Goal: Check status: Check status

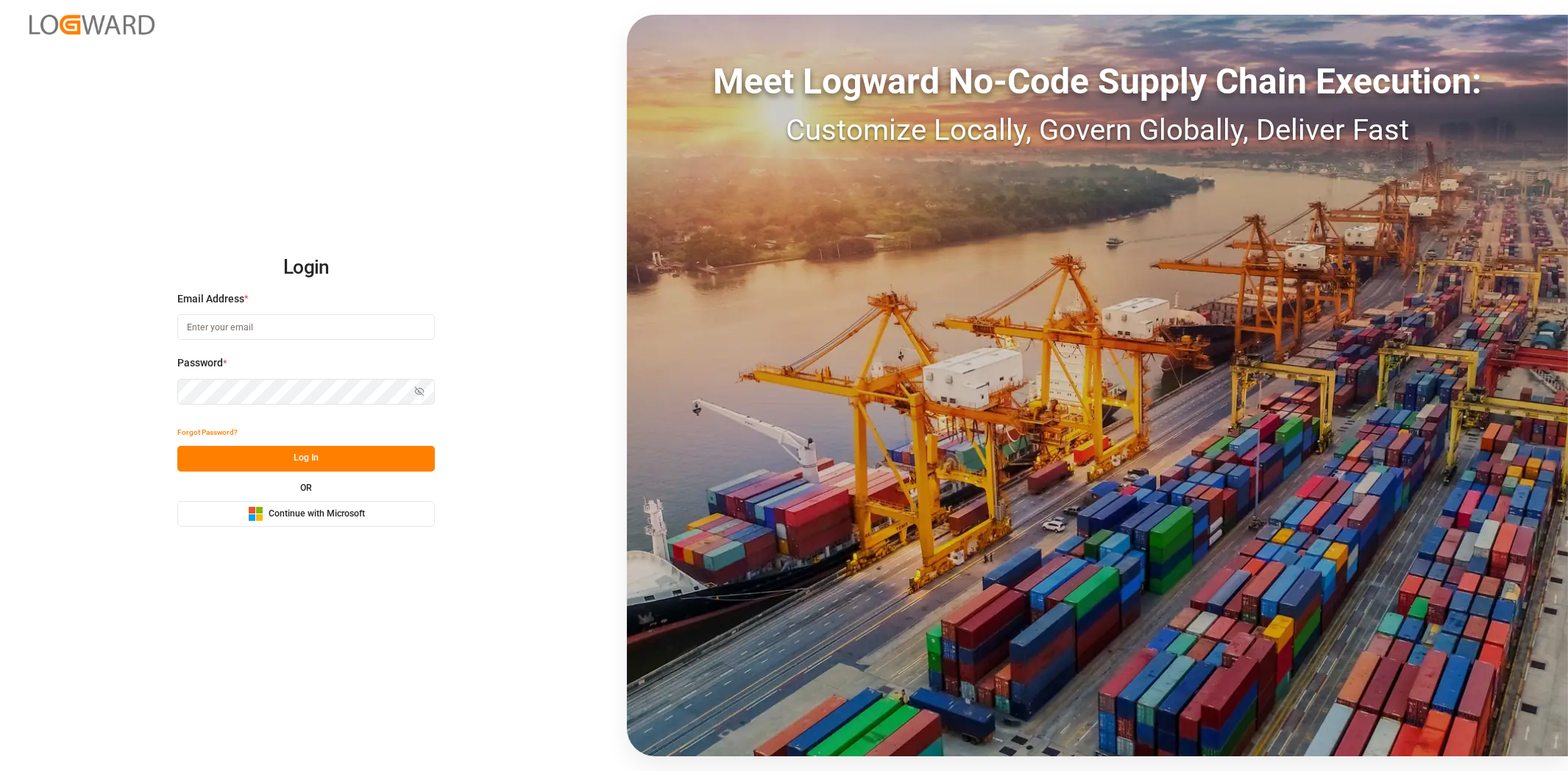
click at [337, 519] on span "Continue with Microsoft" at bounding box center [316, 514] width 96 height 13
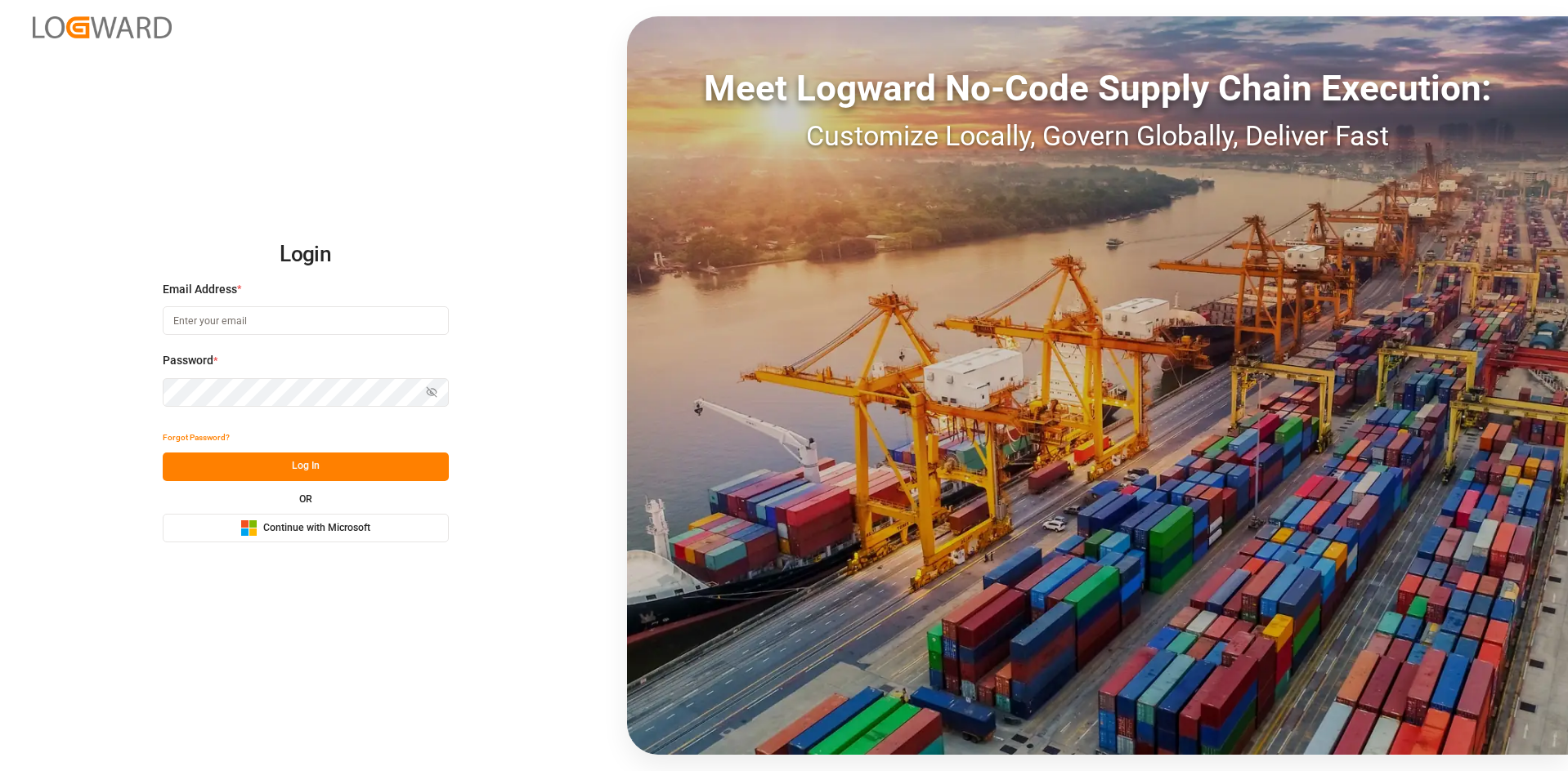
click at [321, 533] on span "Continue with Microsoft" at bounding box center [316, 528] width 107 height 15
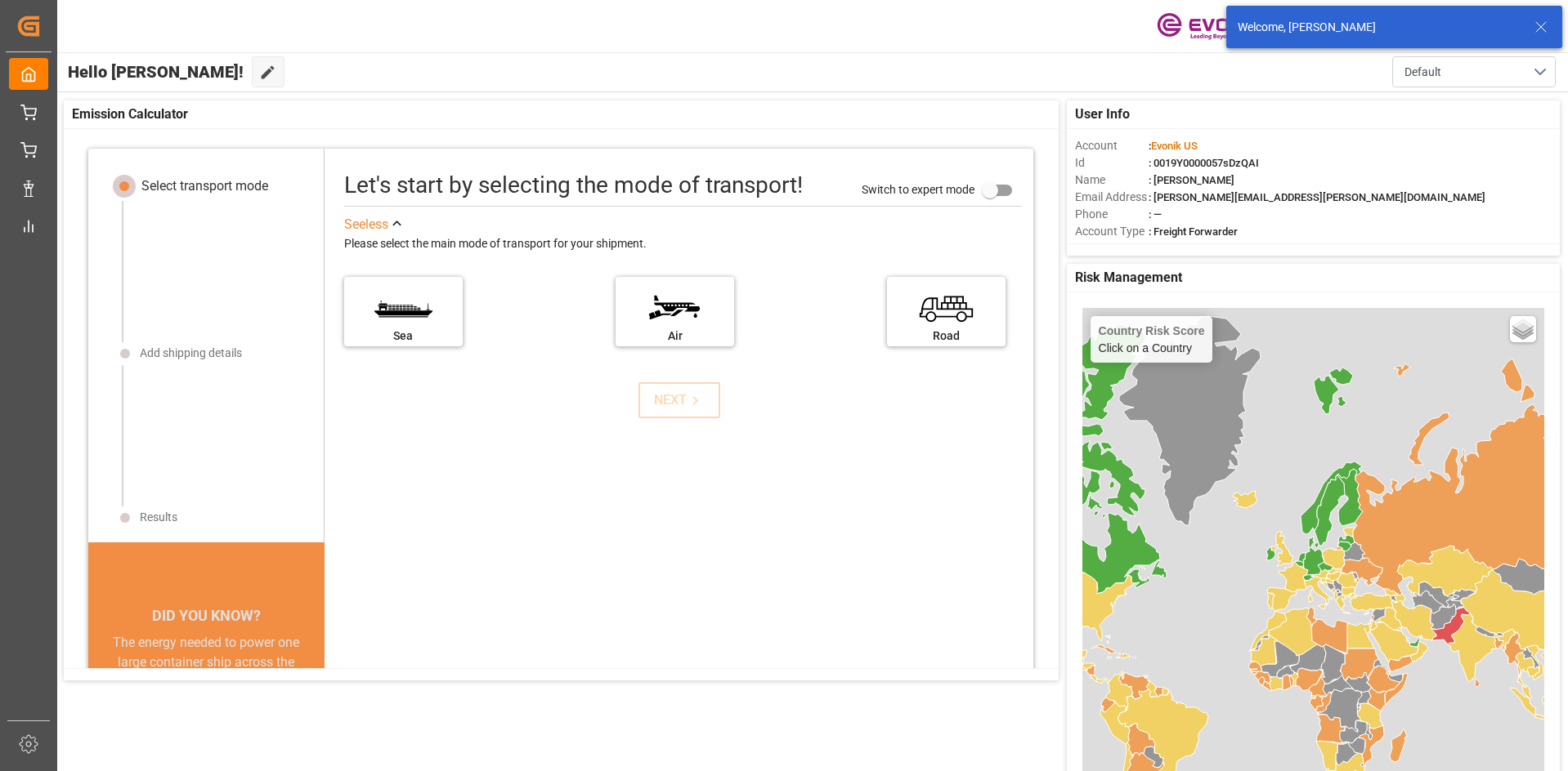
click at [1536, 20] on icon at bounding box center [1541, 27] width 20 height 20
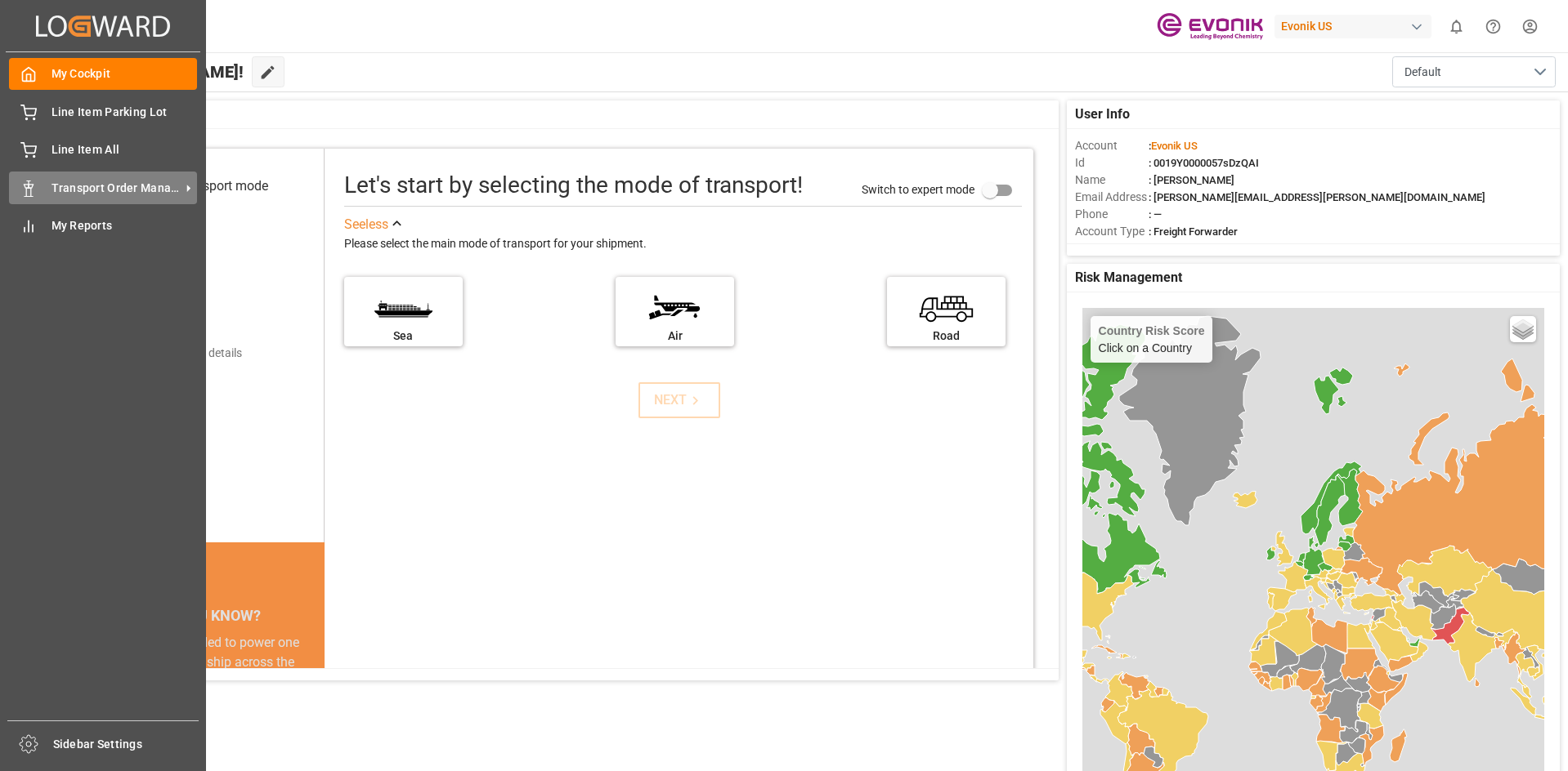
click at [94, 186] on span "Transport Order Management" at bounding box center [116, 188] width 129 height 17
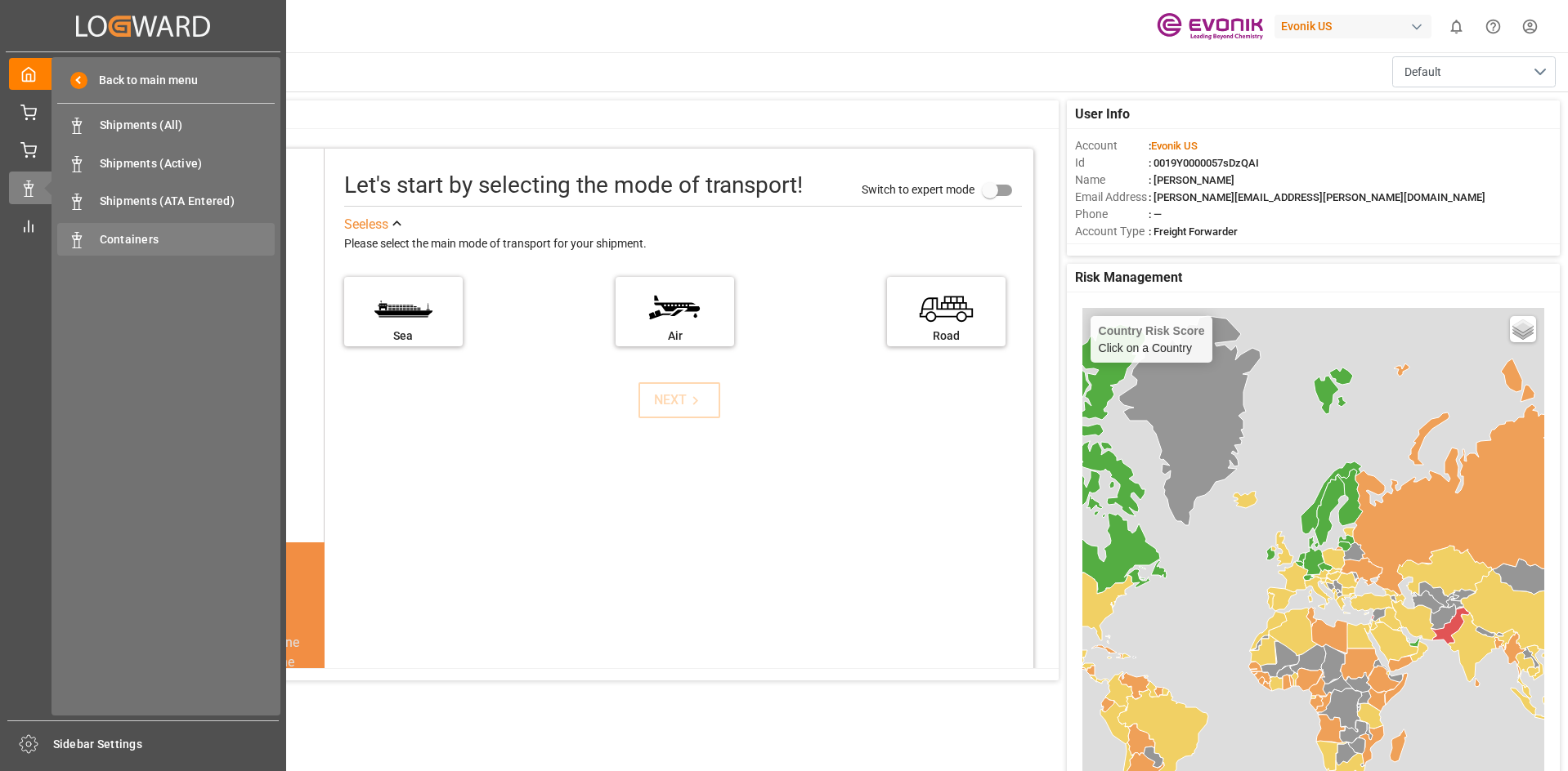
click at [149, 244] on span "Containers" at bounding box center [187, 240] width 176 height 17
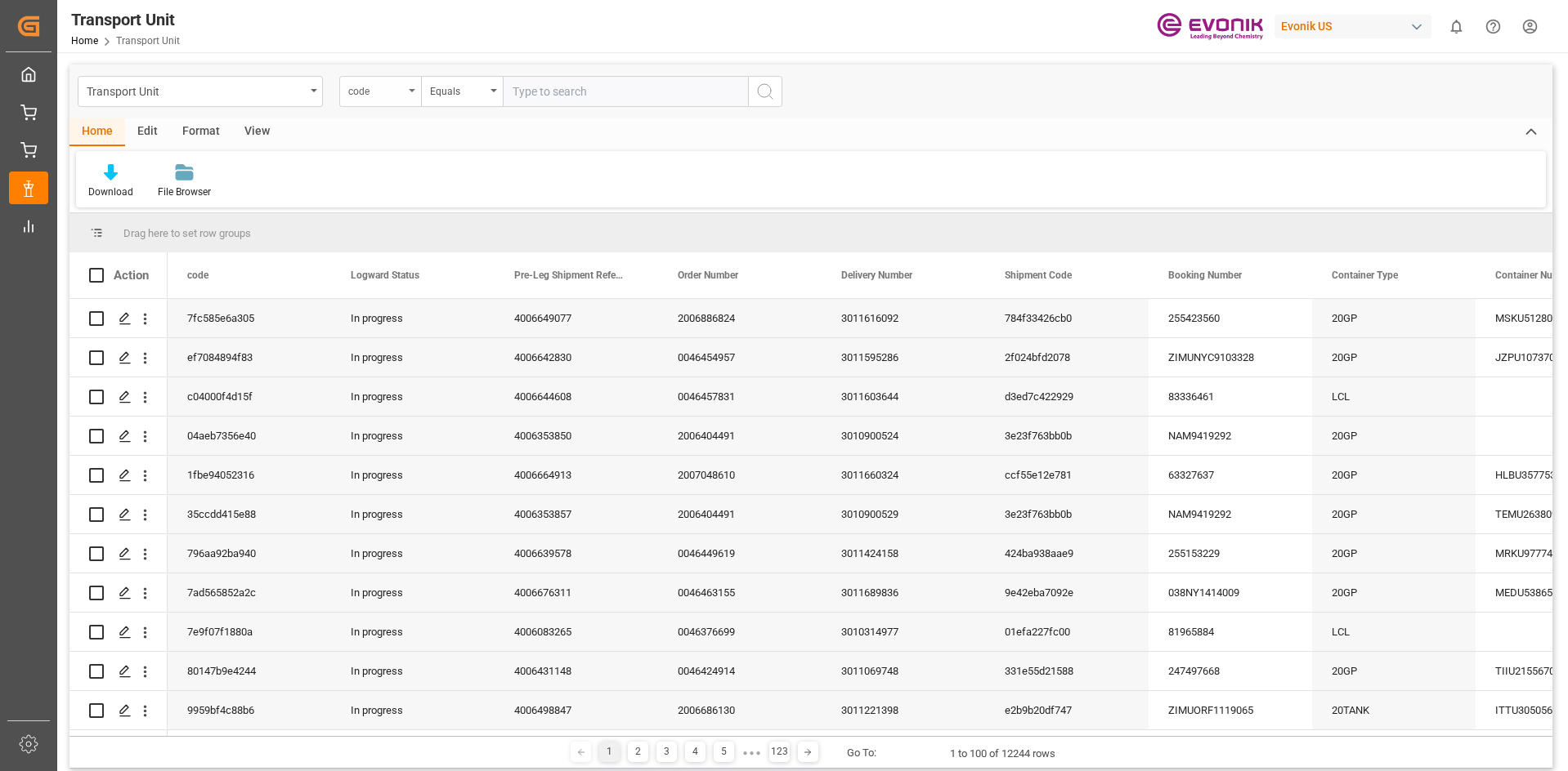
click at [415, 97] on div "code" at bounding box center [380, 91] width 82 height 31
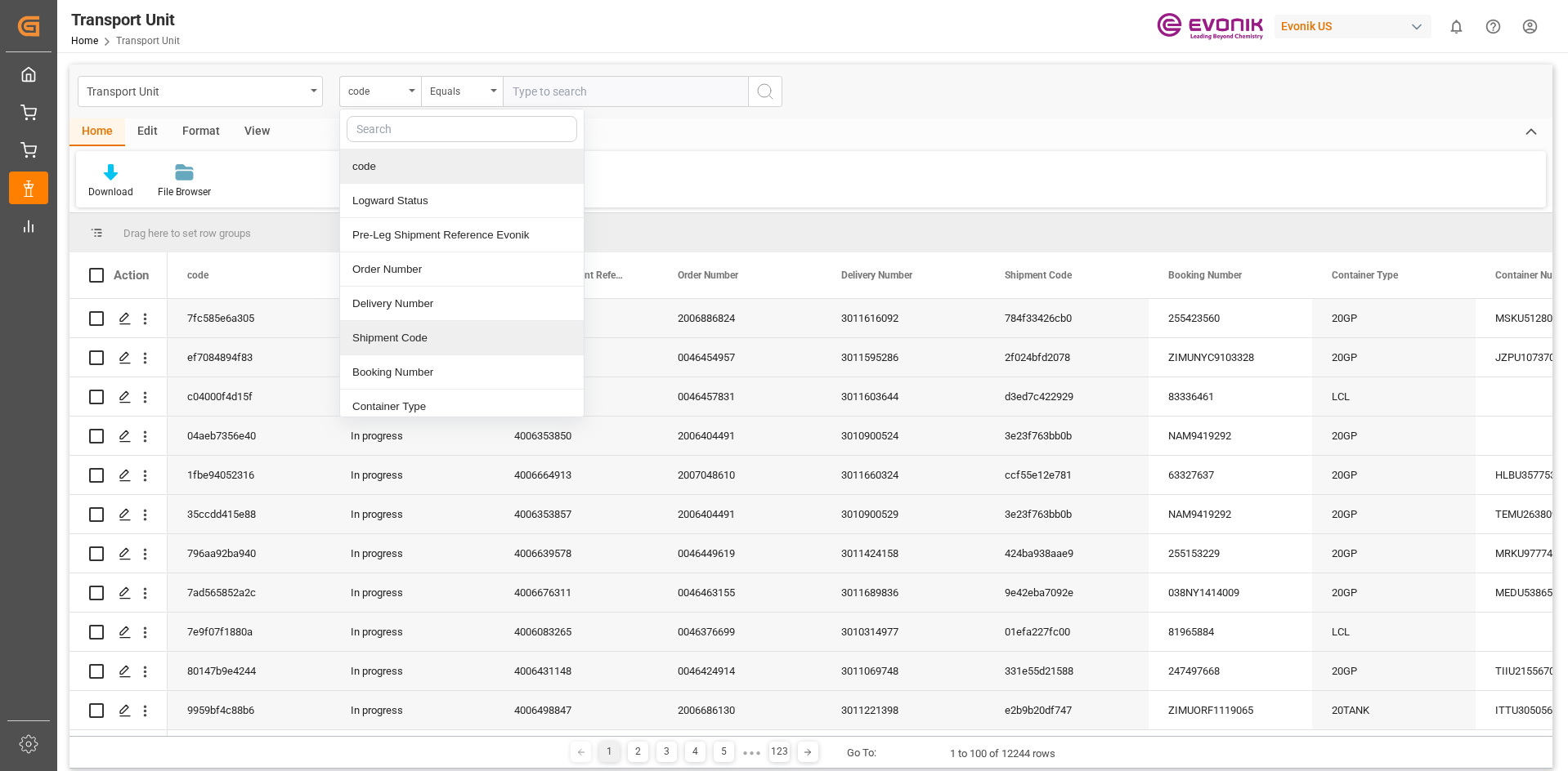
scroll to position [164, 0]
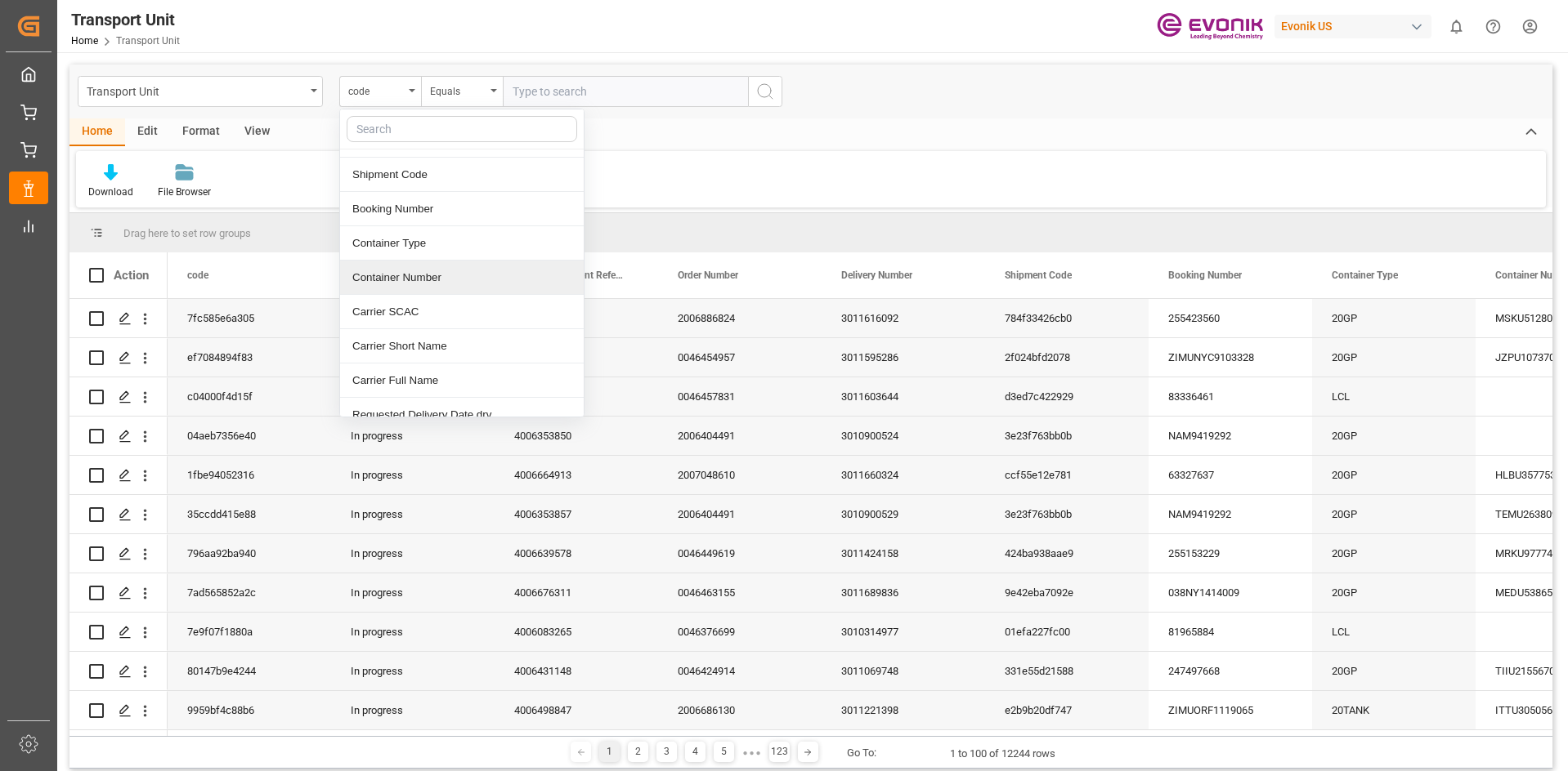
click at [416, 270] on div "Container Number" at bounding box center [462, 277] width 244 height 34
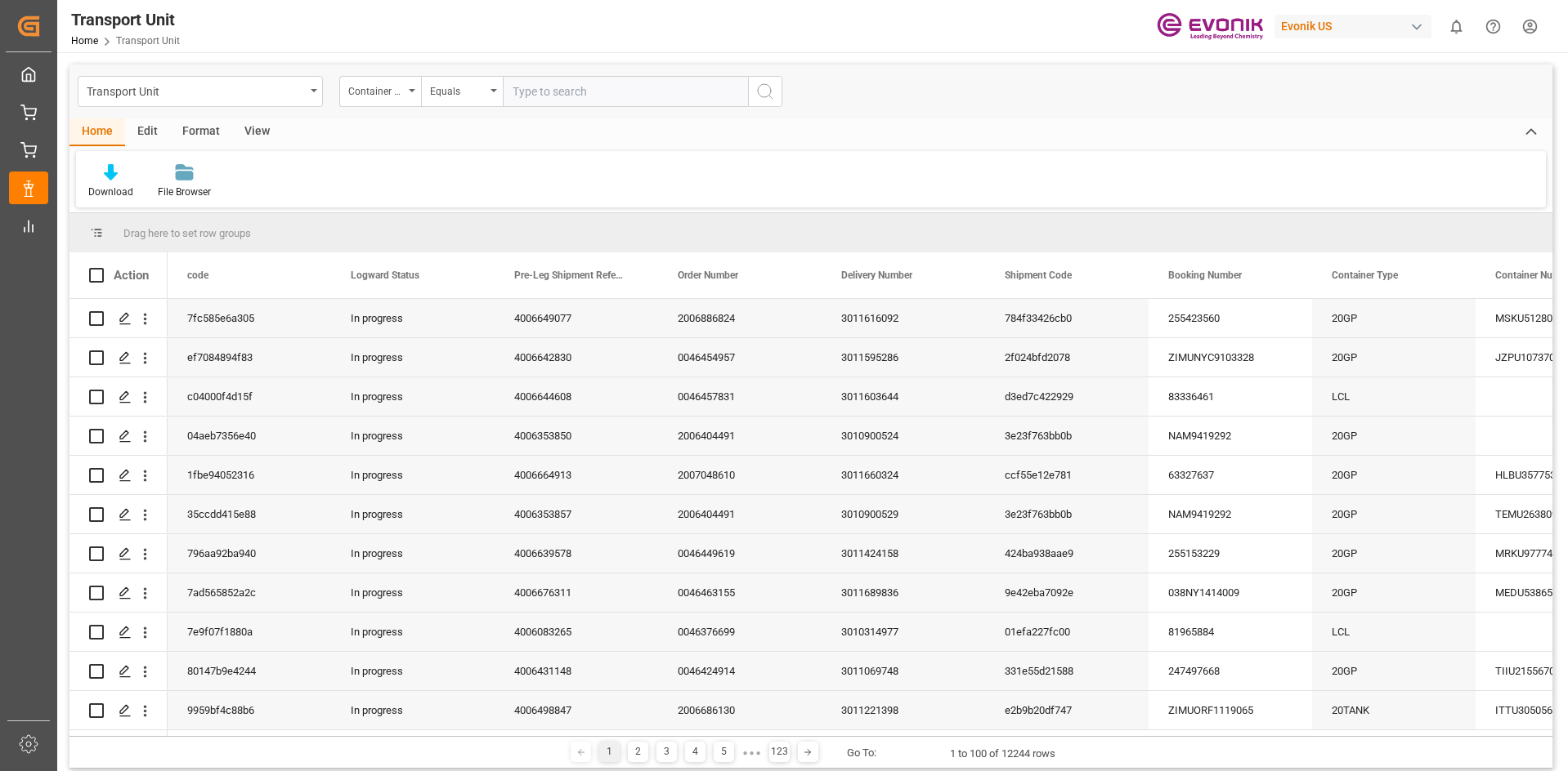
click at [638, 98] on input "text" at bounding box center [625, 91] width 245 height 31
paste input "TRHU"
paste input "2108098"
type input "TRHU2108098"
drag, startPoint x: 606, startPoint y: 92, endPoint x: 424, endPoint y: 94, distance: 182.0
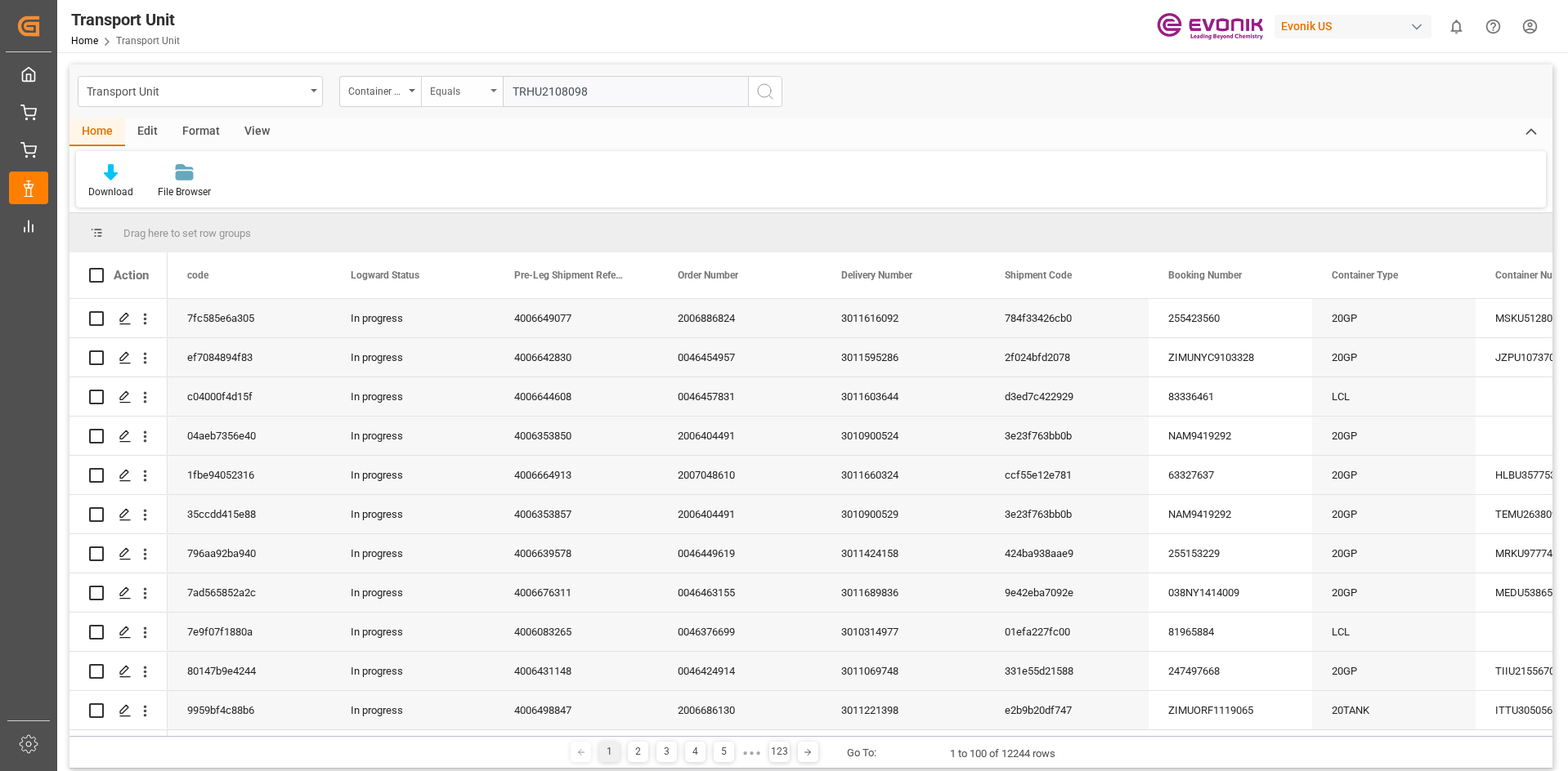
click at [424, 94] on div "Container Number Equals TRHU2108098" at bounding box center [560, 91] width 443 height 31
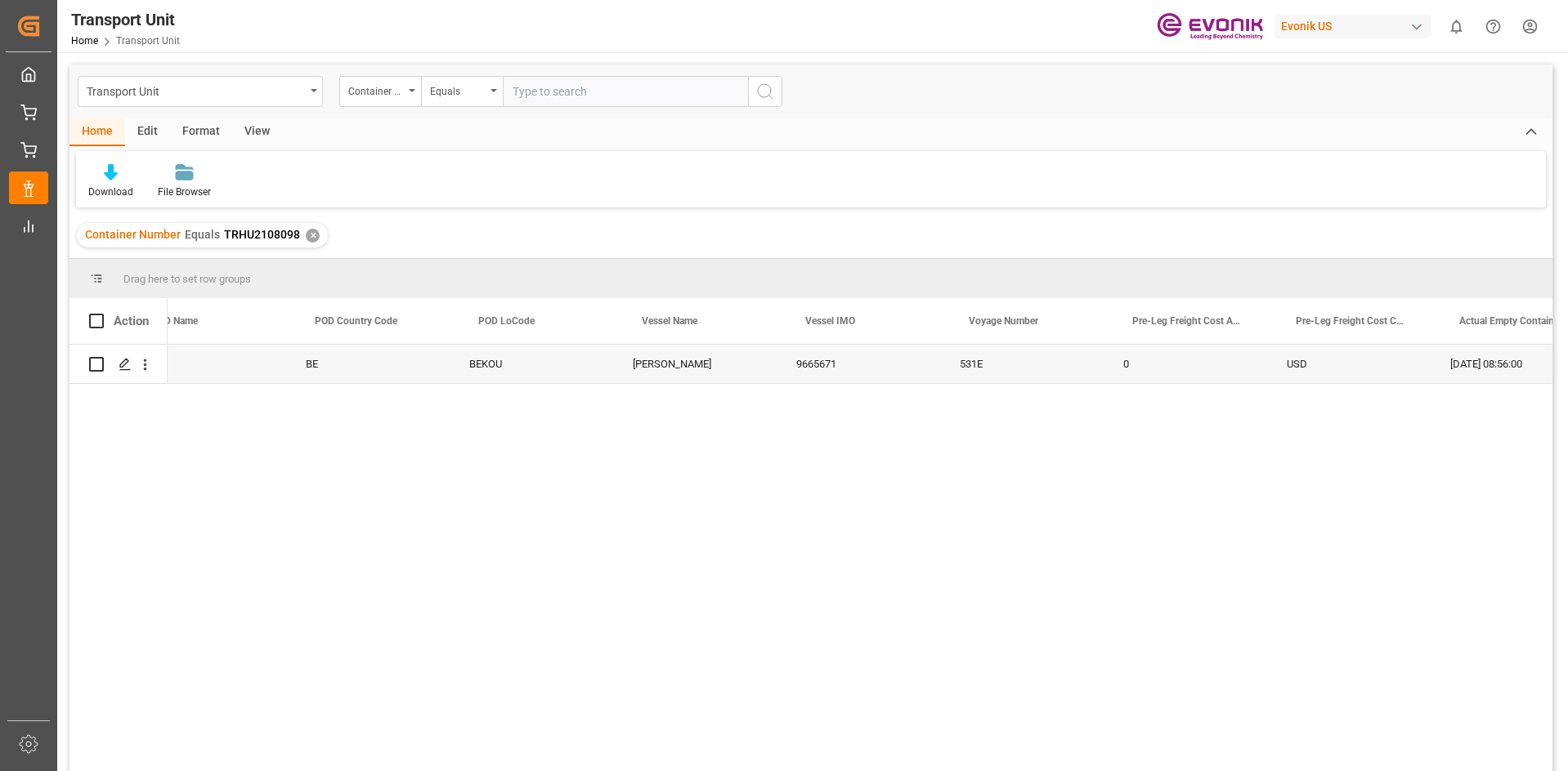
scroll to position [0, 2721]
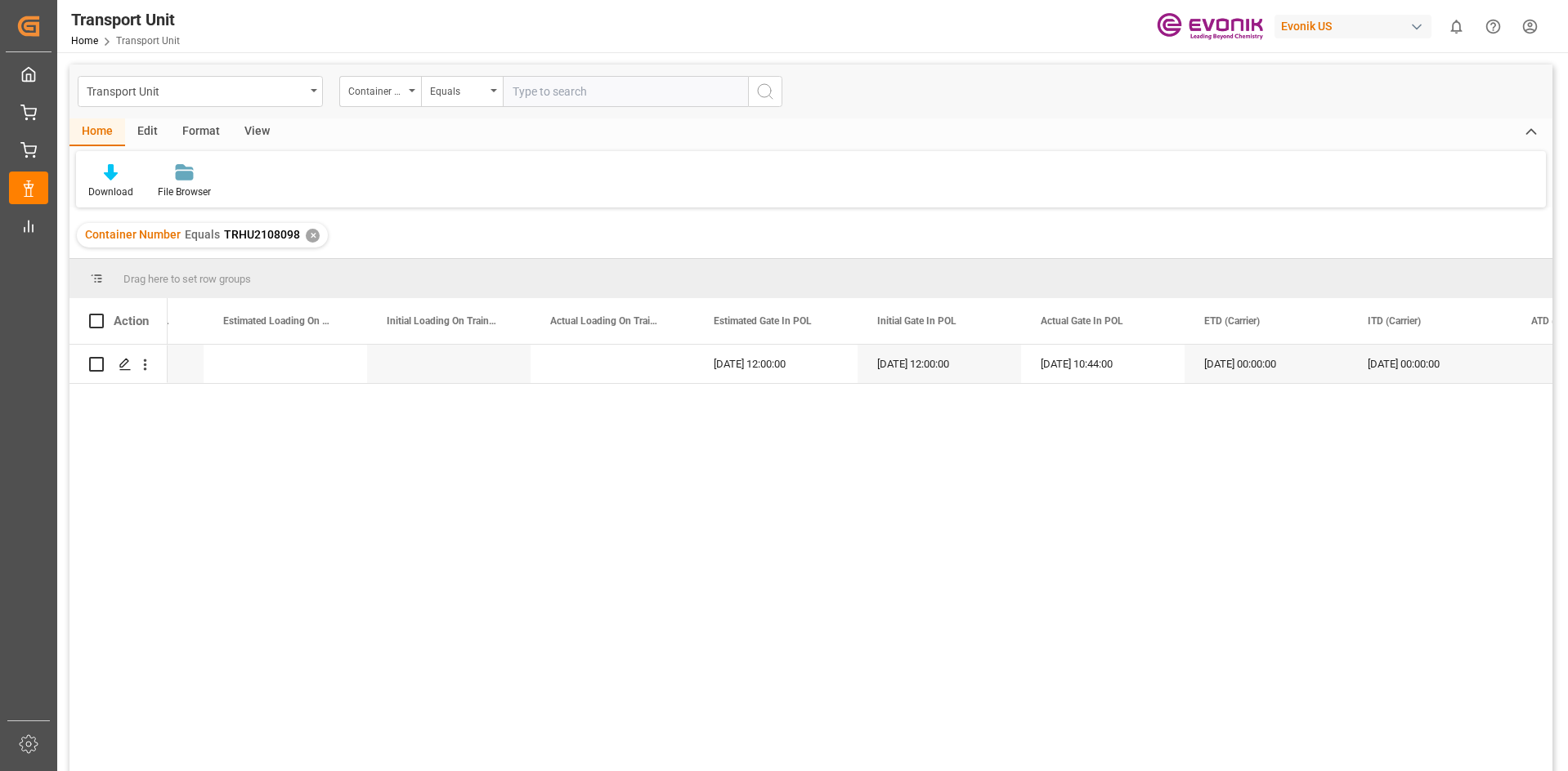
click at [309, 240] on div "✕" at bounding box center [313, 236] width 14 height 14
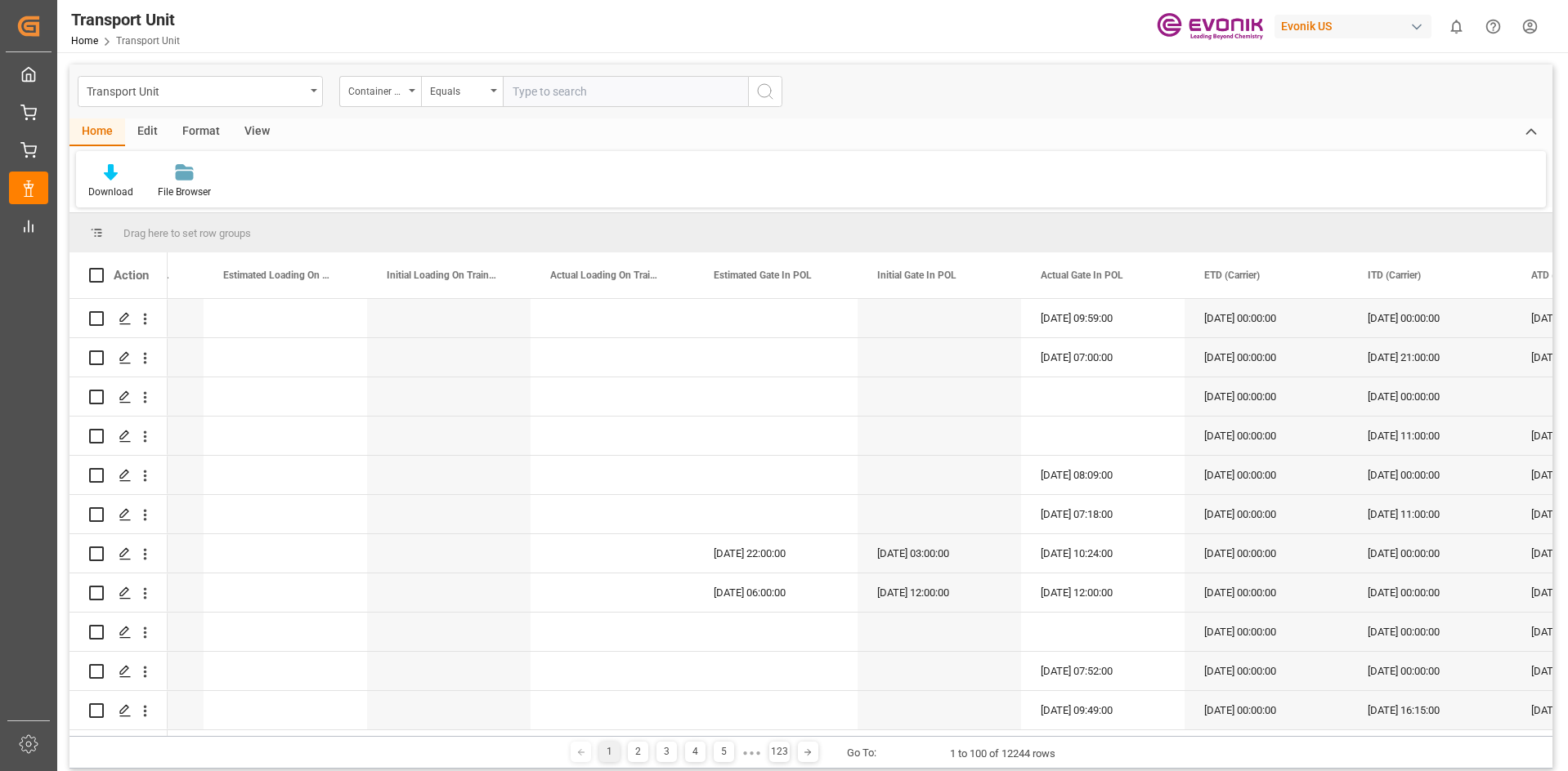
click at [596, 87] on input "text" at bounding box center [625, 91] width 245 height 31
paste input "TRHU"
paste input "2108098"
type input "TRHU2108098"
